Goal: Task Accomplishment & Management: Manage account settings

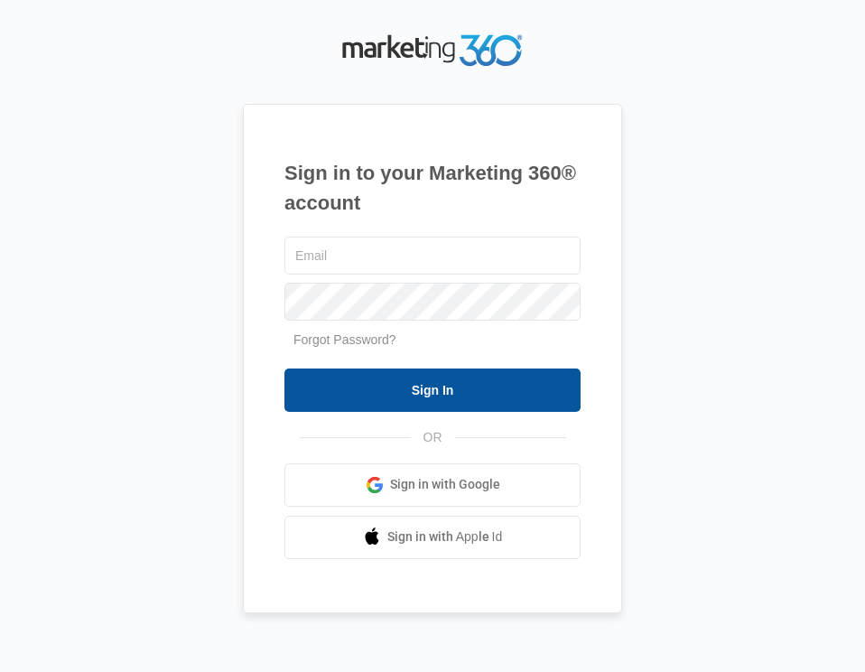
type input "[EMAIL_ADDRESS][DOMAIN_NAME]"
click at [440, 390] on input "Sign In" at bounding box center [432, 389] width 296 height 43
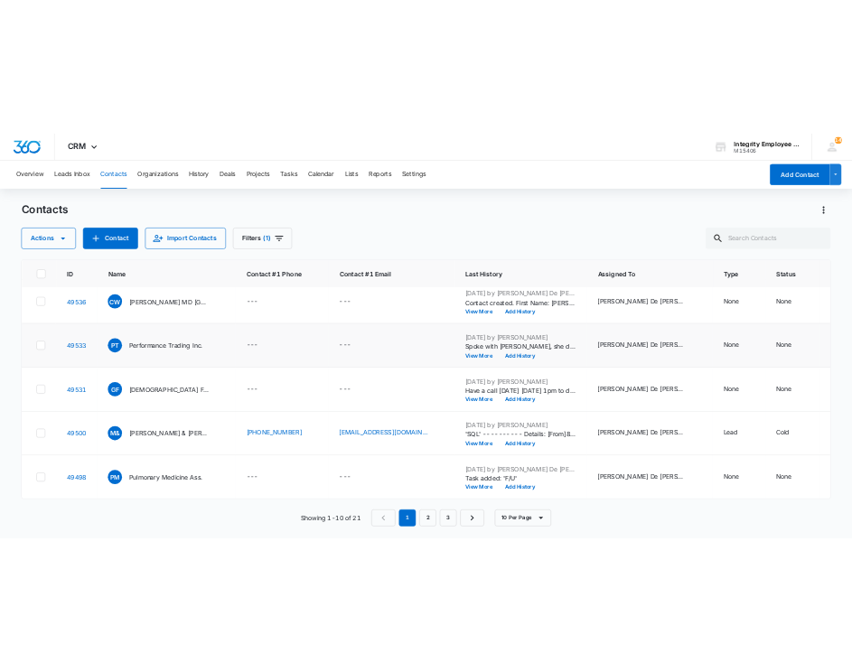
scroll to position [478, 0]
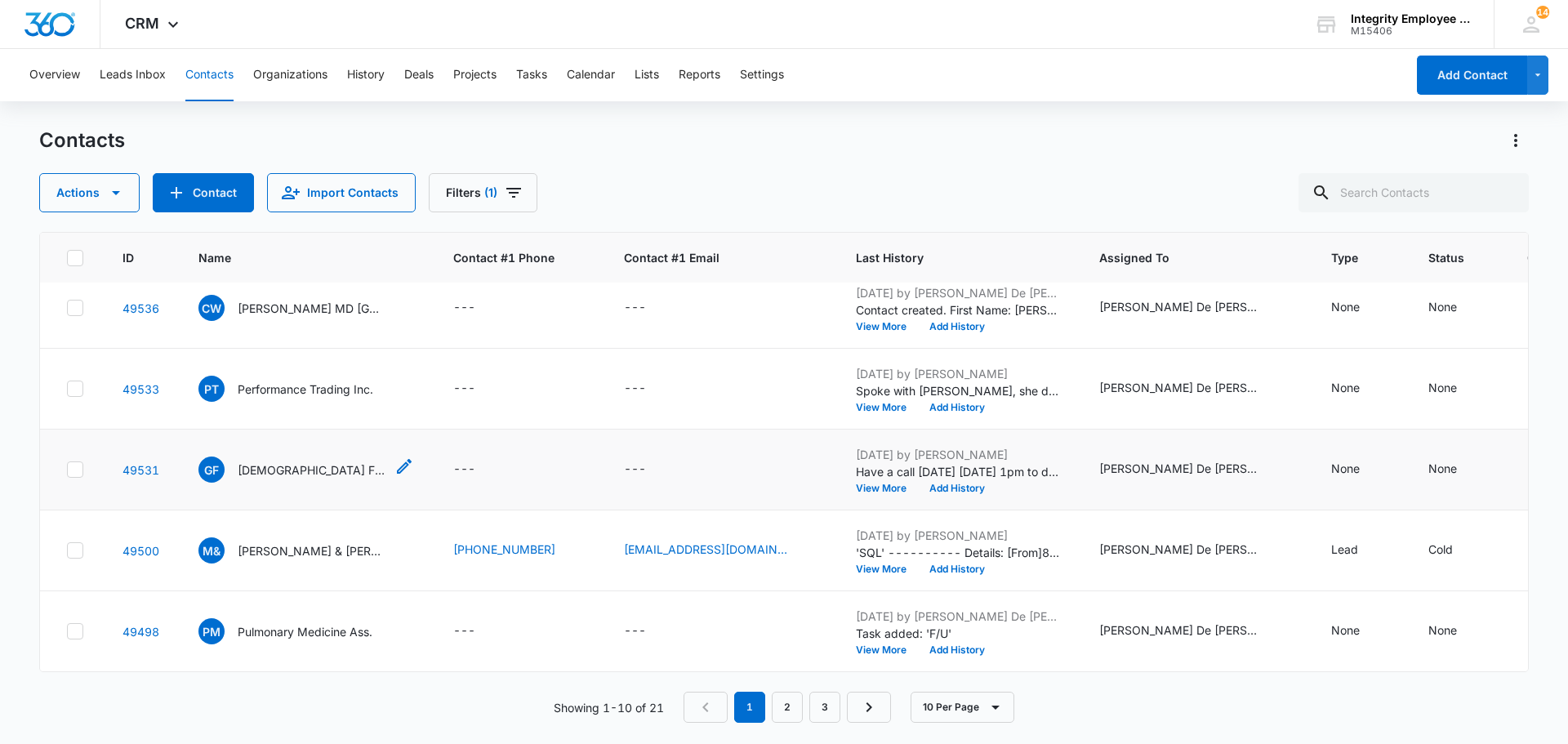
click at [324, 462] on p "Genesis Family Practice LLC" at bounding box center [311, 469] width 147 height 17
